Goal: Use online tool/utility: Utilize a website feature to perform a specific function

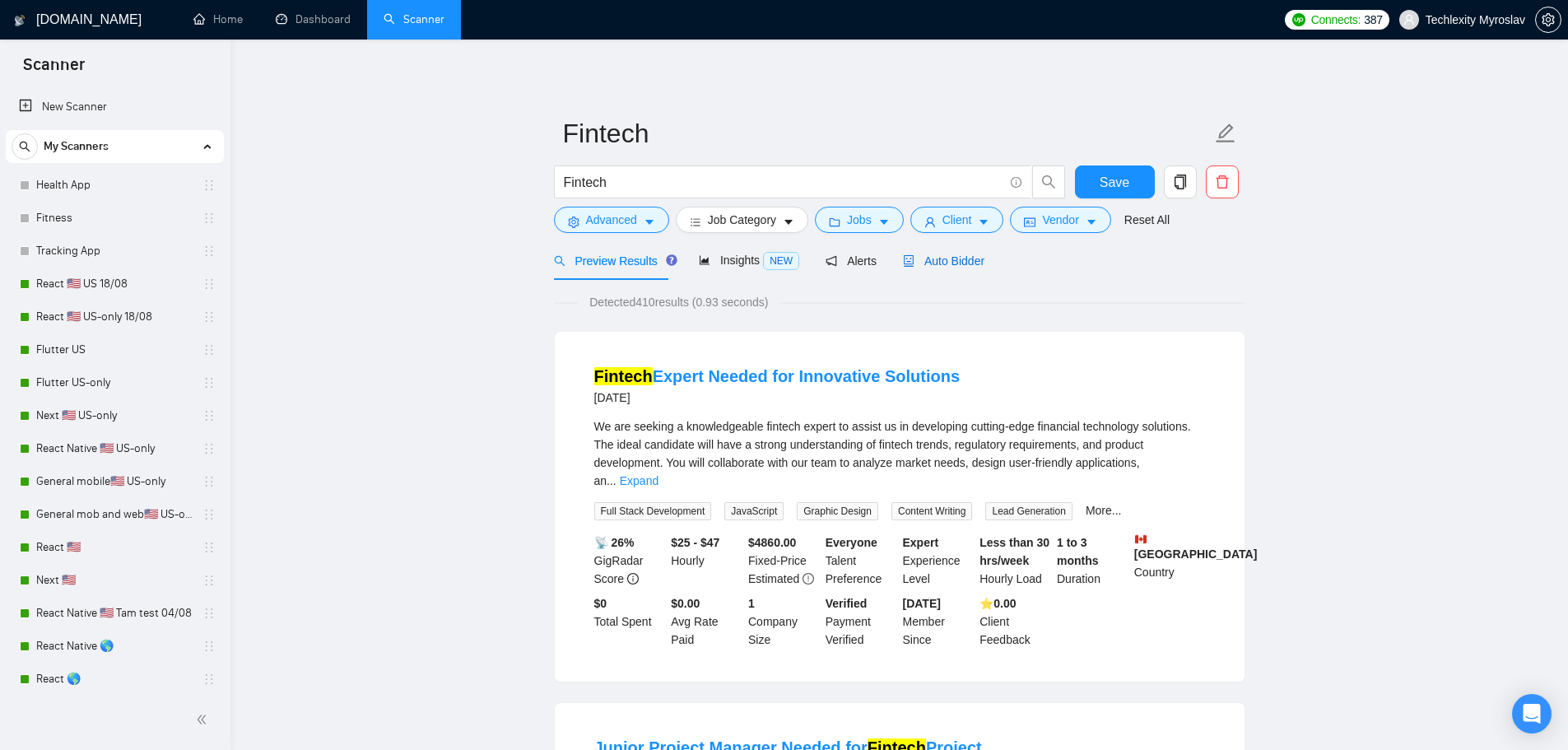
click at [944, 260] on span "Auto Bidder" at bounding box center [944, 261] width 81 height 14
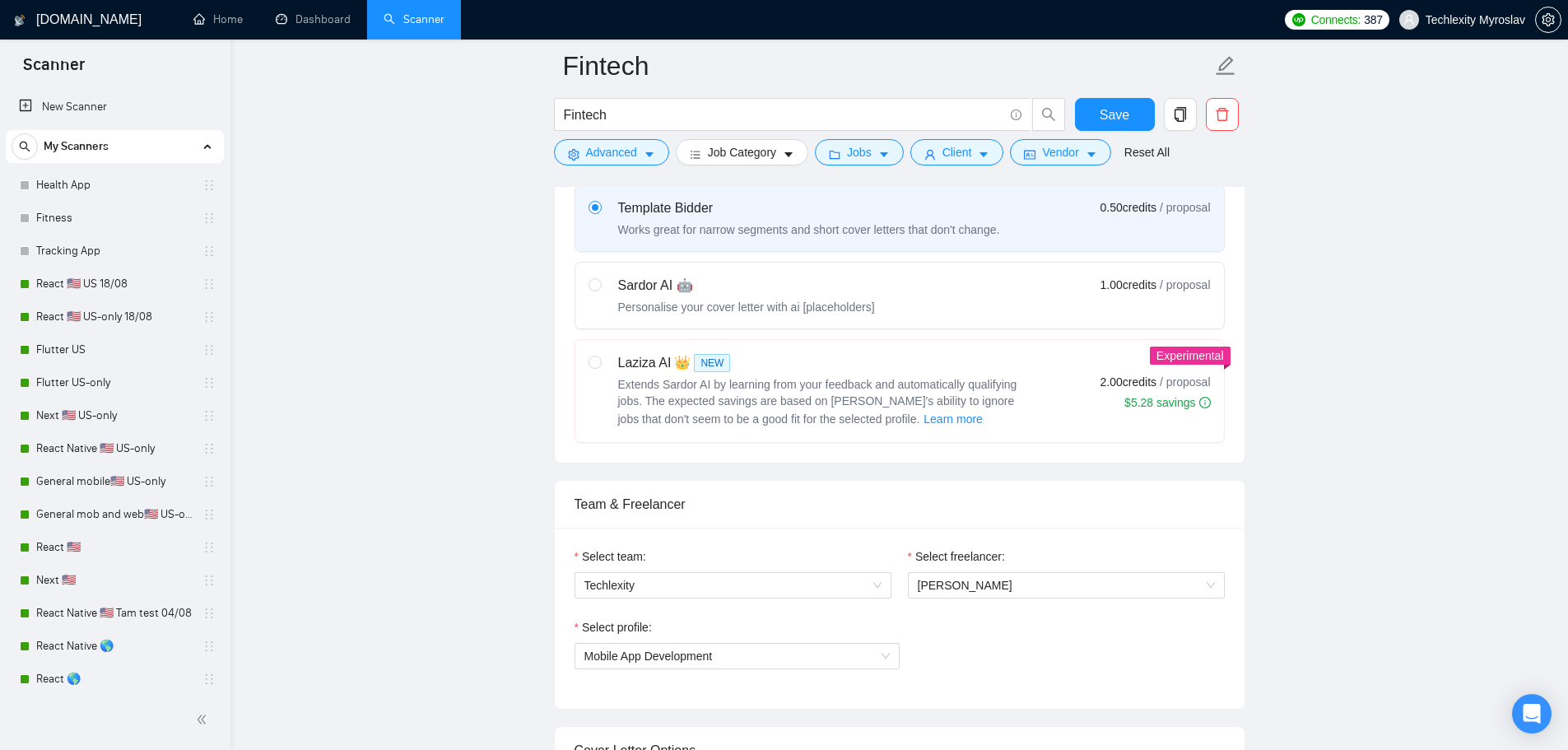
scroll to position [1234, 0]
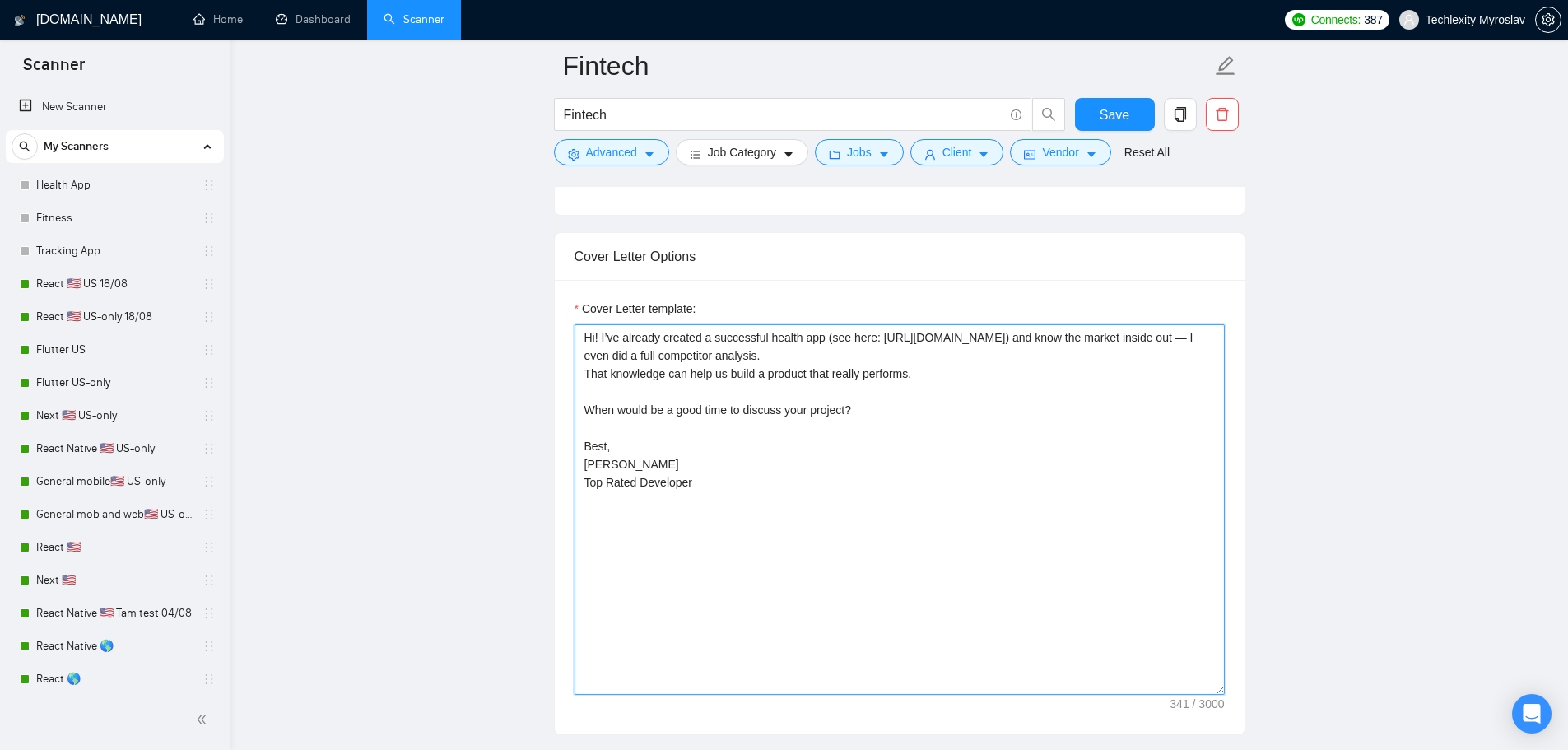
drag, startPoint x: 600, startPoint y: 337, endPoint x: 1171, endPoint y: 332, distance: 571.0
click at [1171, 332] on textarea "Hi! I’ve already created a successful health app (see here: [URL][DOMAIN_NAME])…" at bounding box center [899, 509] width 650 height 370
drag, startPoint x: 600, startPoint y: 336, endPoint x: 1174, endPoint y: 331, distance: 574.0
click at [1174, 331] on textarea "Hi! I’ve already created a successful health app (see here: [URL][DOMAIN_NAME])…" at bounding box center [899, 509] width 650 height 370
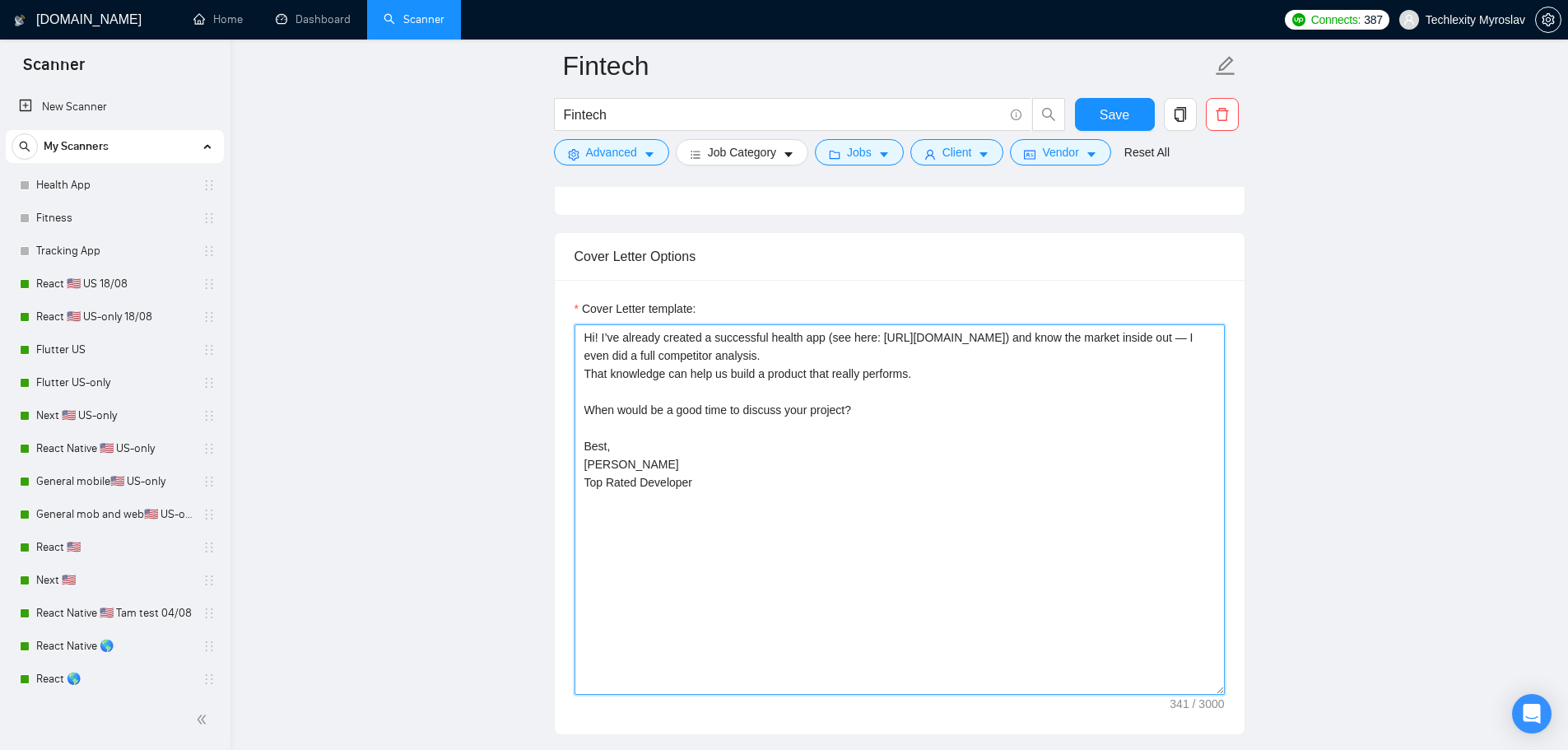
click at [730, 412] on textarea "Hi! I’ve already created a successful health app (see here: [URL][DOMAIN_NAME])…" at bounding box center [899, 509] width 650 height 370
drag, startPoint x: 579, startPoint y: 408, endPoint x: 923, endPoint y: 473, distance: 350.1
click at [923, 473] on textarea "Hi! I’ve already created a successful health app (see here: [URL][DOMAIN_NAME])…" at bounding box center [899, 509] width 650 height 370
